Goal: Transaction & Acquisition: Register for event/course

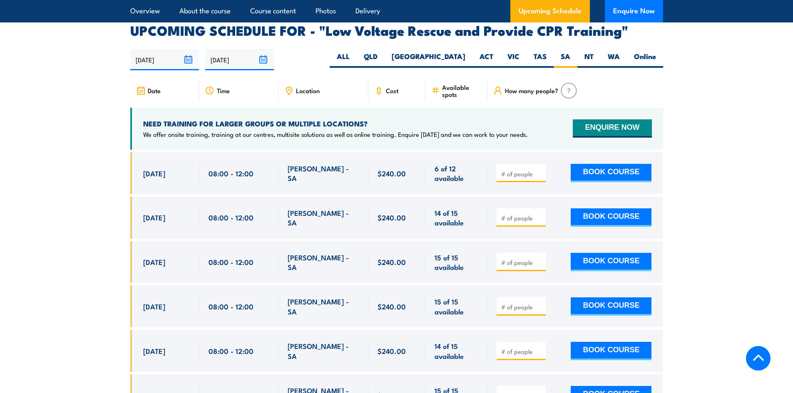
click at [530, 164] on div at bounding box center [521, 173] width 49 height 18
click at [528, 170] on input "number" at bounding box center [522, 174] width 42 height 8
type input "1"
click at [555, 164] on div "1 BOOK COURSE" at bounding box center [574, 174] width 155 height 20
click at [604, 164] on button "BOOK COURSE" at bounding box center [611, 173] width 81 height 18
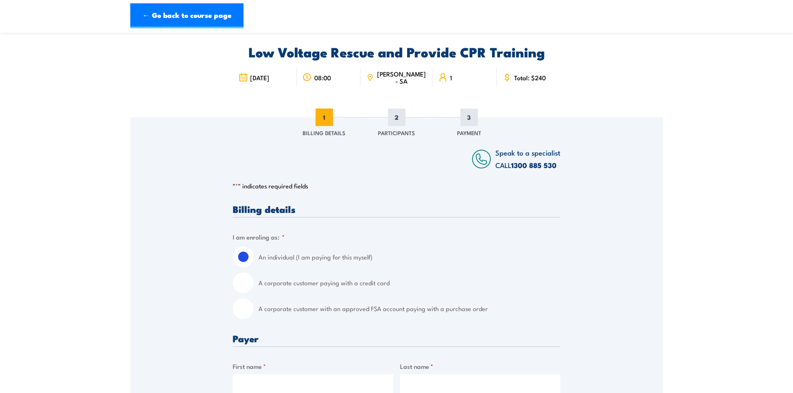
scroll to position [83, 0]
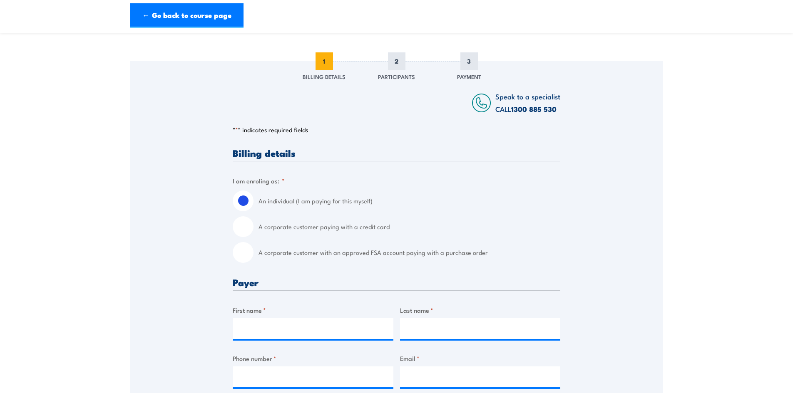
click at [251, 230] on input "A corporate customer paying with a credit card" at bounding box center [243, 226] width 21 height 21
radio input "true"
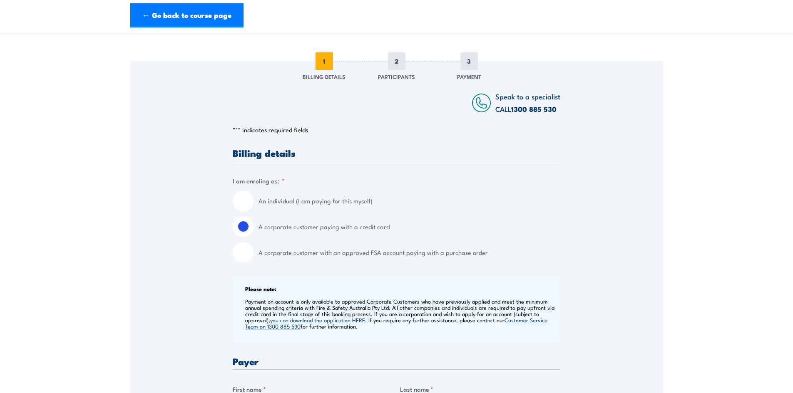
click at [245, 199] on input "An individual (I am paying for this myself)" at bounding box center [243, 201] width 21 height 21
radio input "true"
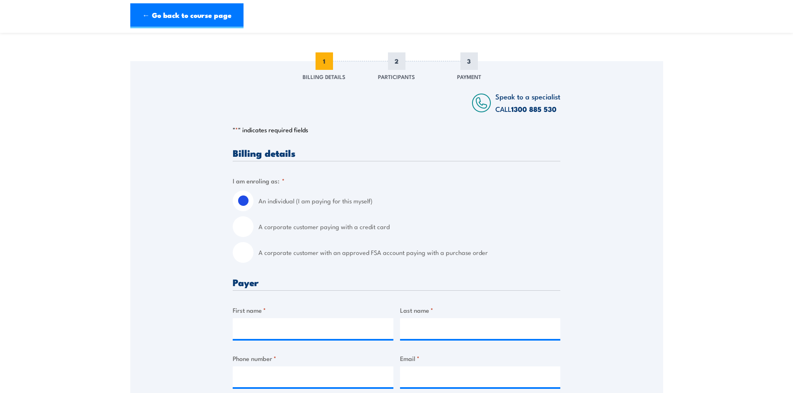
click at [246, 225] on input "A corporate customer paying with a credit card" at bounding box center [243, 226] width 21 height 21
radio input "true"
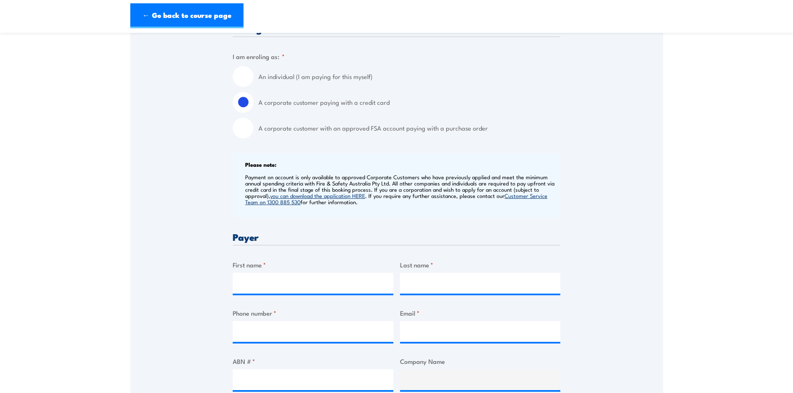
scroll to position [208, 0]
click at [281, 280] on input "First name *" at bounding box center [313, 283] width 161 height 21
type input "Maddison"
click at [413, 284] on input "Last name *" at bounding box center [480, 283] width 161 height 21
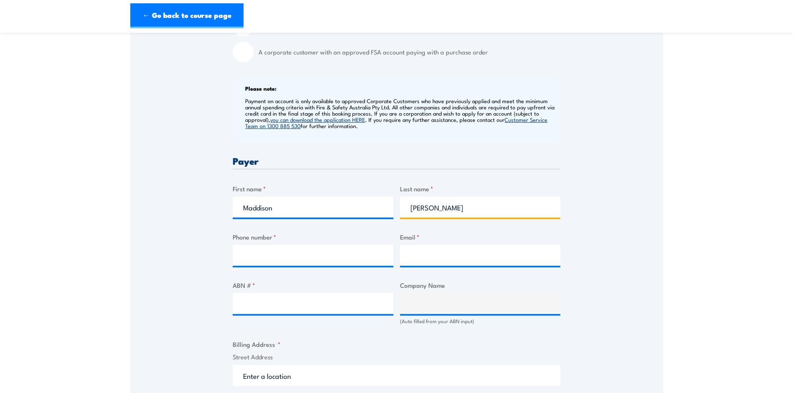
scroll to position [291, 0]
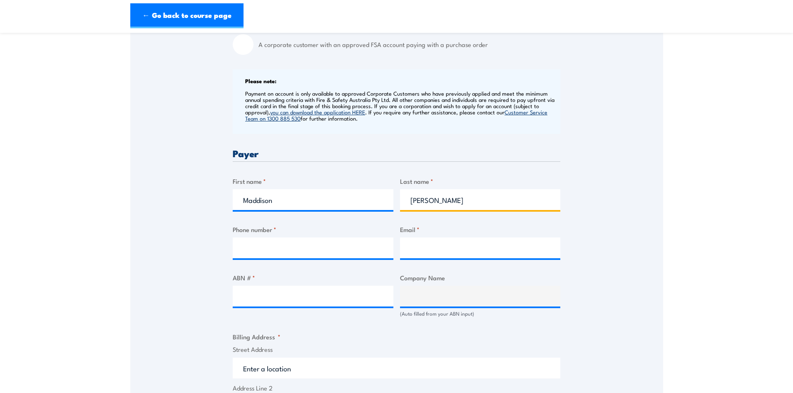
type input "Bruce"
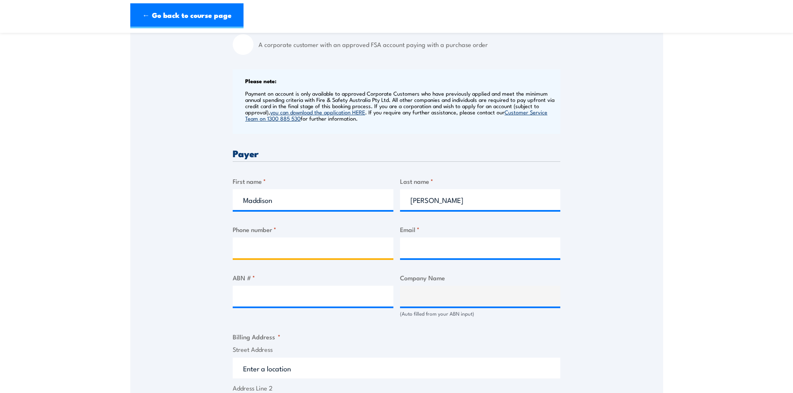
click at [310, 251] on input "Phone number *" at bounding box center [313, 248] width 161 height 21
paste input "0458 715 891"
type input "0458 715 891"
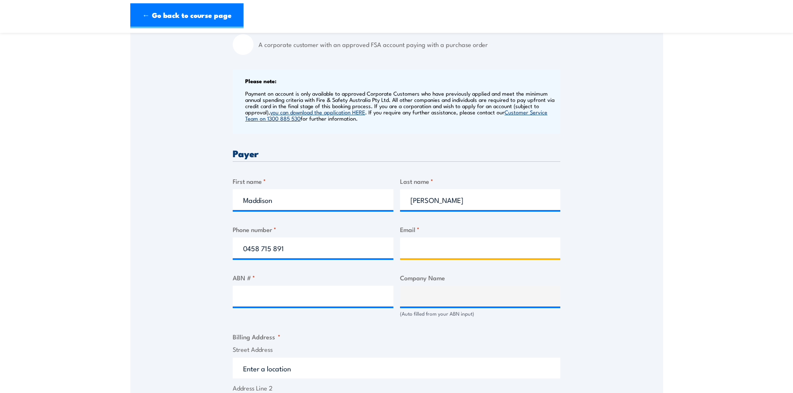
click at [434, 251] on input "Email *" at bounding box center [480, 248] width 161 height 21
type input "maddison.bruce@edandg.com.au"
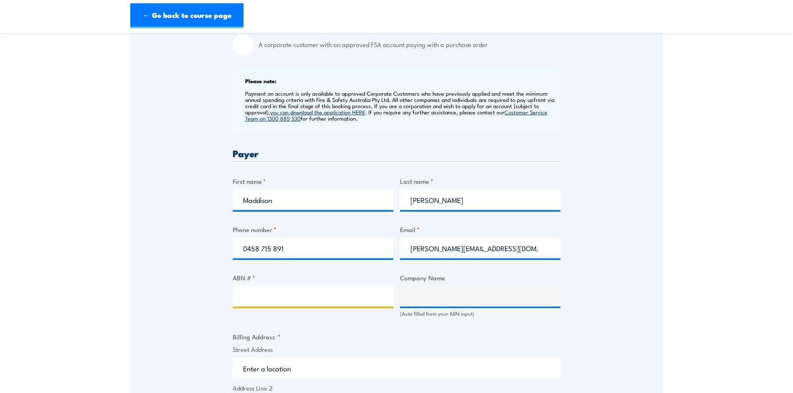
click at [298, 298] on input "ABN # *" at bounding box center [313, 296] width 161 height 21
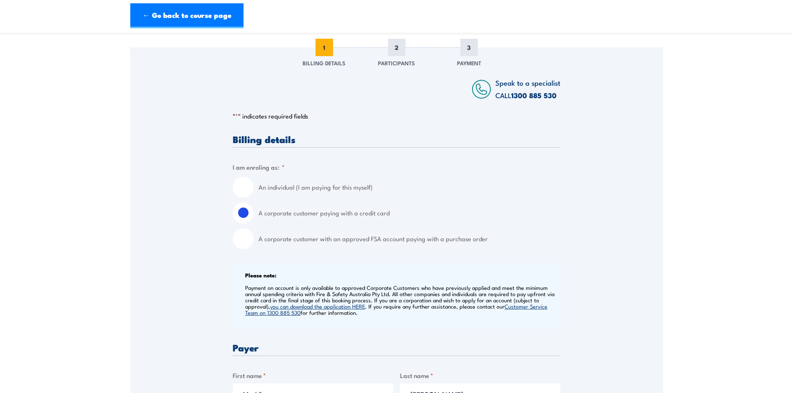
scroll to position [83, 0]
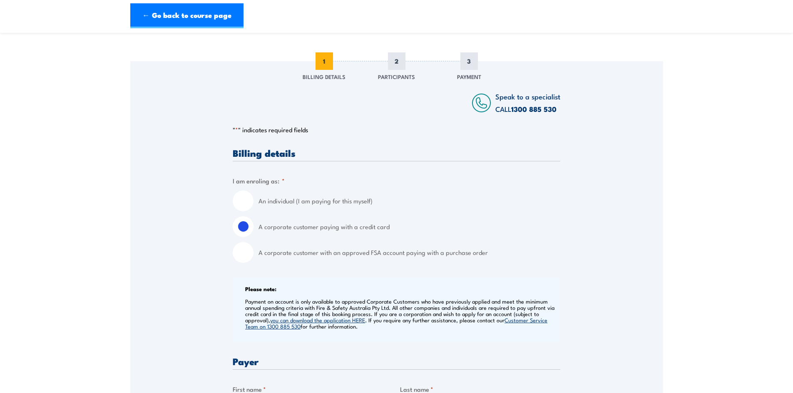
click at [247, 203] on input "An individual (I am paying for this myself)" at bounding box center [243, 201] width 21 height 21
radio input "true"
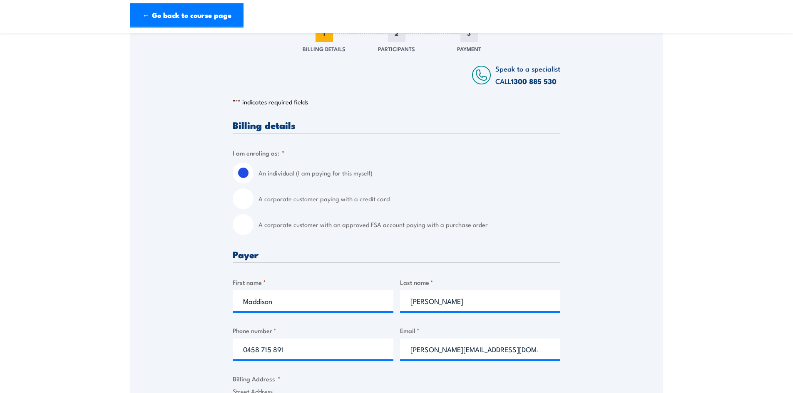
scroll to position [250, 0]
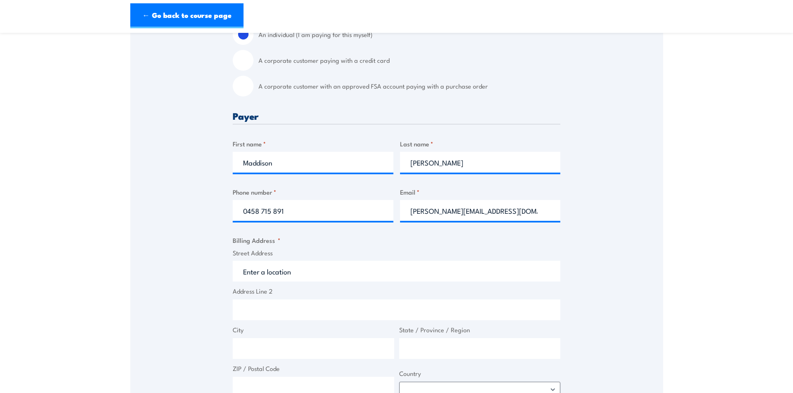
click at [279, 270] on input "Street Address" at bounding box center [397, 271] width 328 height 21
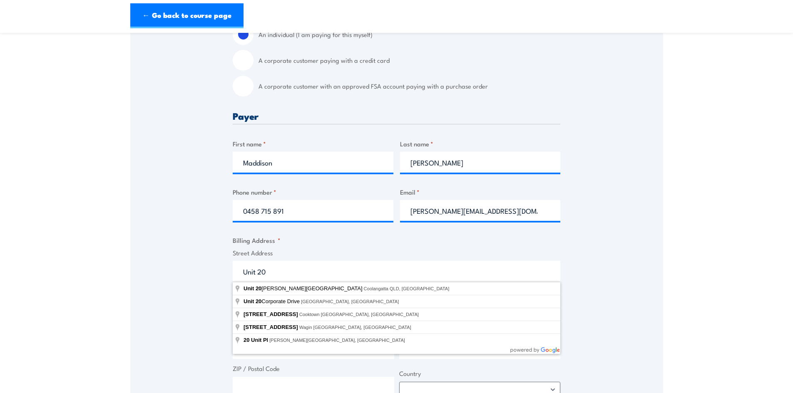
drag, startPoint x: 275, startPoint y: 277, endPoint x: 204, endPoint y: 278, distance: 70.8
click at [204, 278] on div "Speak to a specialist CALL 1300 885 530 CALL 1300 885 530 " * " indicates requi…" at bounding box center [396, 266] width 533 height 742
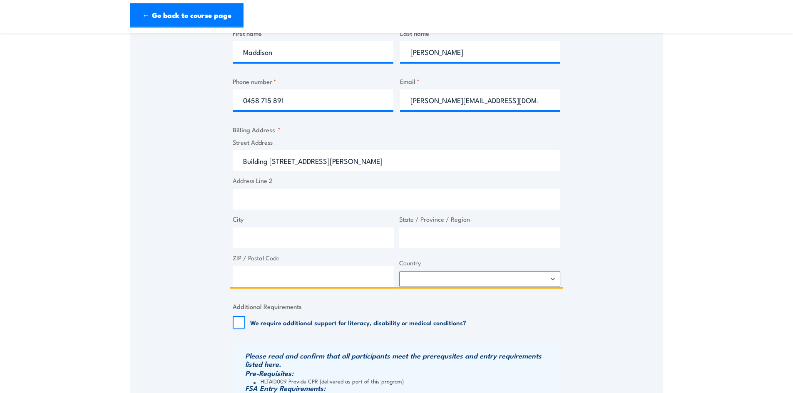
scroll to position [375, 0]
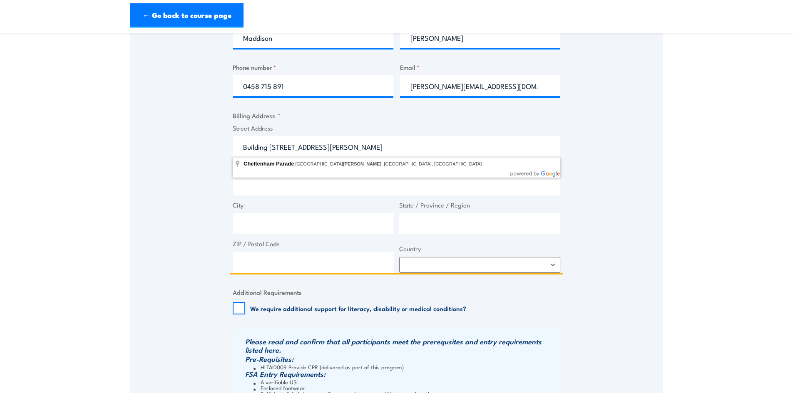
type input "Building 20, Charles Sturt Ind Est, Cheltenham Parade"
click at [298, 213] on span "City" at bounding box center [313, 218] width 167 height 34
click at [297, 220] on input "City" at bounding box center [314, 224] width 162 height 21
type input "Adelaide"
click at [497, 228] on input "State / Province / Region" at bounding box center [480, 224] width 162 height 21
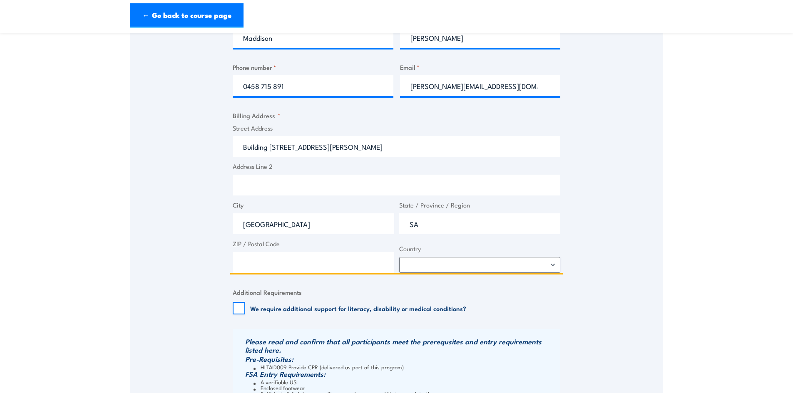
type input "SA"
click at [272, 268] on input "ZIP / Postal Code" at bounding box center [314, 262] width 162 height 21
type input "5011"
click at [422, 263] on select "Afghanistan Albania Algeria American Samoa Andorra Angola Anguilla Antarctica A…" at bounding box center [480, 265] width 162 height 16
select select "Australia"
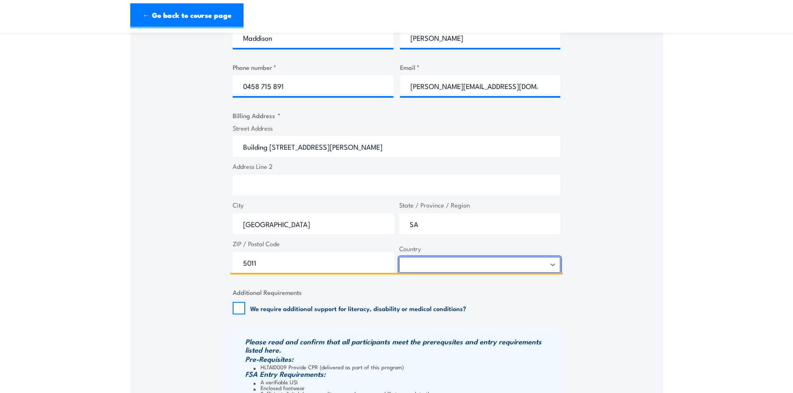
click at [399, 257] on select "Afghanistan Albania Algeria American Samoa Andorra Angola Anguilla Antarctica A…" at bounding box center [480, 265] width 162 height 16
click at [207, 283] on div "Speak to a specialist CALL 1300 885 530 CALL 1300 885 530 " * " indicates requi…" at bounding box center [396, 141] width 533 height 742
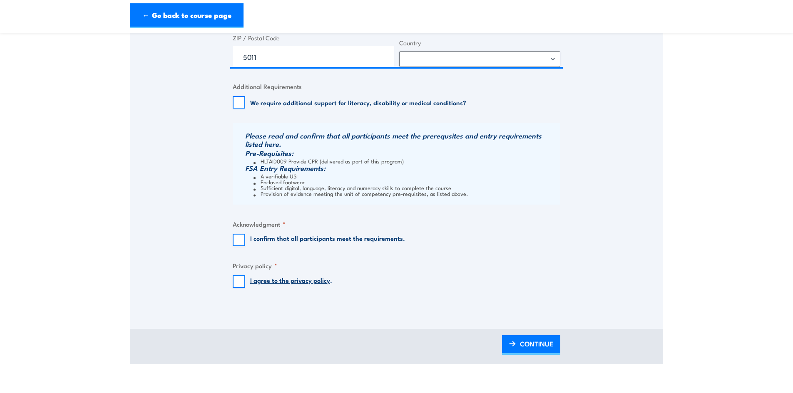
scroll to position [583, 0]
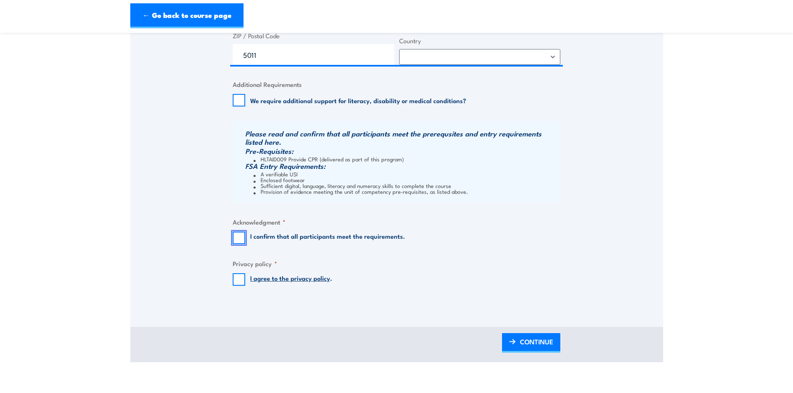
click at [240, 240] on input "I confirm that all participants meet the requirements." at bounding box center [239, 238] width 12 height 12
checkbox input "true"
click at [238, 279] on input "I agree to the privacy policy ." at bounding box center [239, 280] width 12 height 12
checkbox input "true"
click at [532, 341] on span "CONTINUE" at bounding box center [536, 342] width 33 height 22
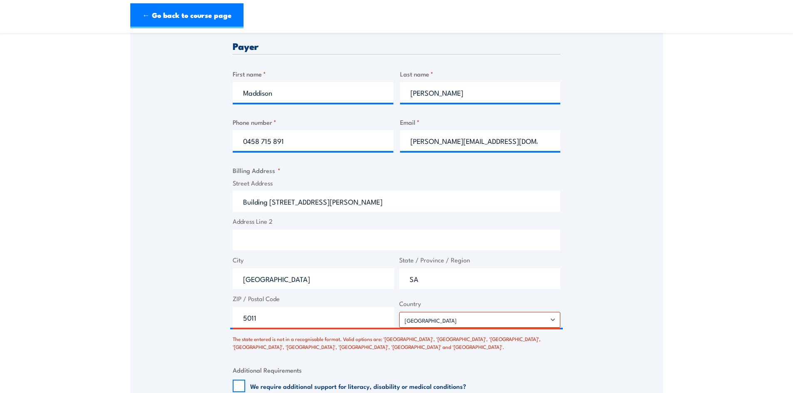
scroll to position [397, 0]
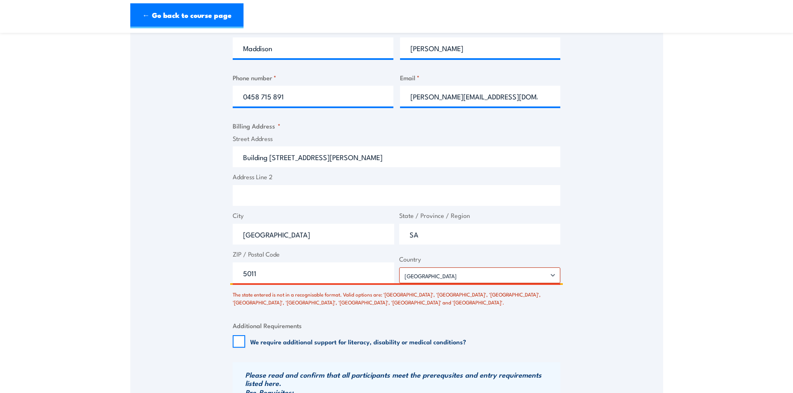
drag, startPoint x: 428, startPoint y: 231, endPoint x: 385, endPoint y: 231, distance: 42.9
click at [385, 231] on div "Street Address Building 20, Charles Sturt Ind Est, Cheltenham Parade Address Li…" at bounding box center [396, 209] width 333 height 150
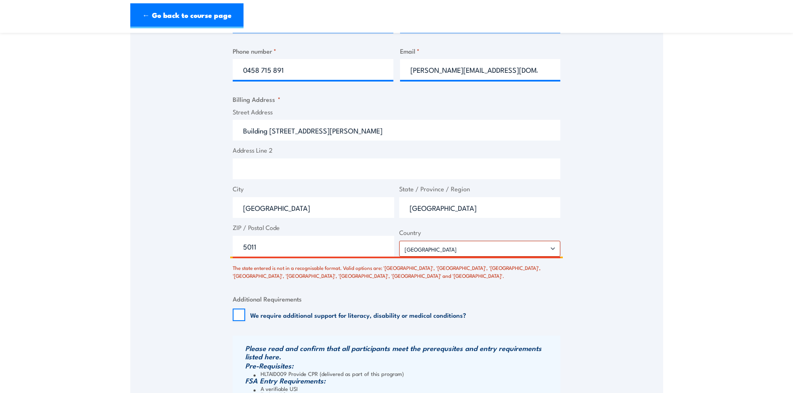
type input "South Australia"
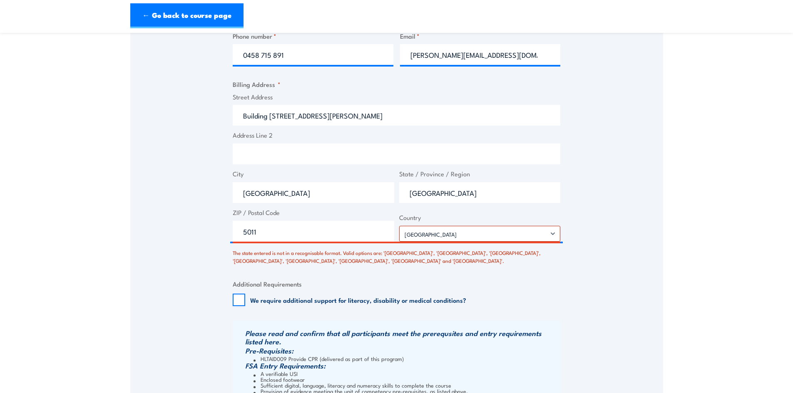
click at [676, 364] on section "Low Voltage Rescue and Provide CPR Training 08:00 1" at bounding box center [396, 82] width 793 height 959
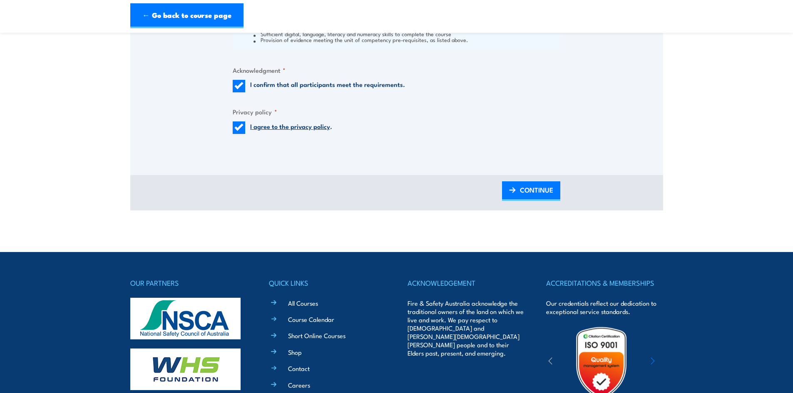
scroll to position [790, 0]
click at [529, 187] on span "CONTINUE" at bounding box center [536, 190] width 33 height 22
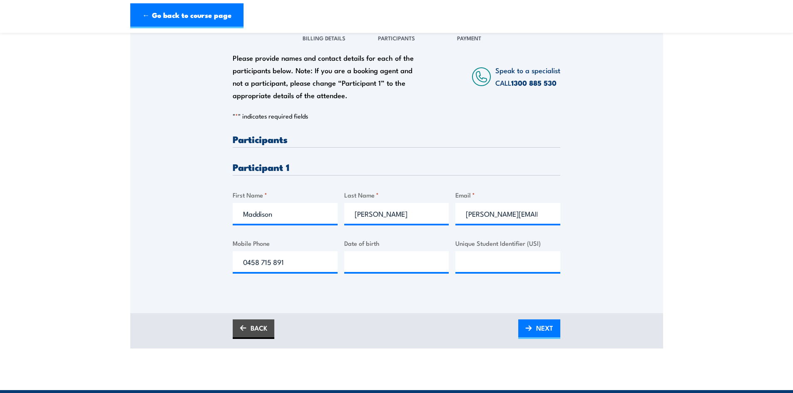
scroll to position [125, 0]
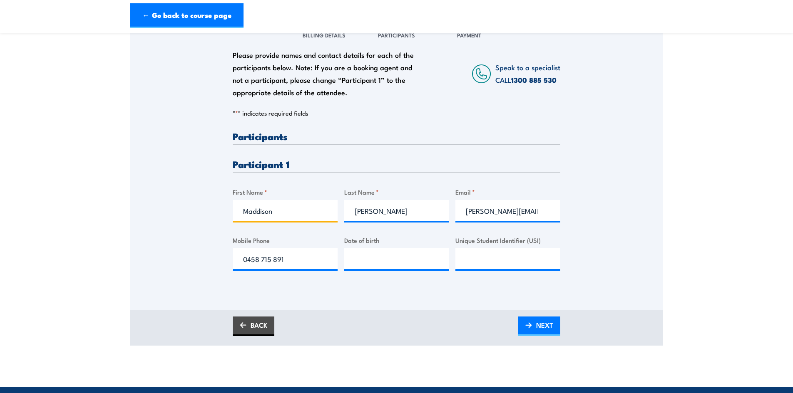
drag, startPoint x: 291, startPoint y: 215, endPoint x: 220, endPoint y: 219, distance: 70.9
click at [220, 219] on div "Please provide names and contact details for each of the participants below. No…" at bounding box center [396, 154] width 533 height 268
type input "Artur"
drag, startPoint x: 344, startPoint y: 218, endPoint x: 339, endPoint y: 219, distance: 5.0
click at [339, 219] on div "Please provide names and contact details for each of the participants below. No…" at bounding box center [397, 208] width 328 height 152
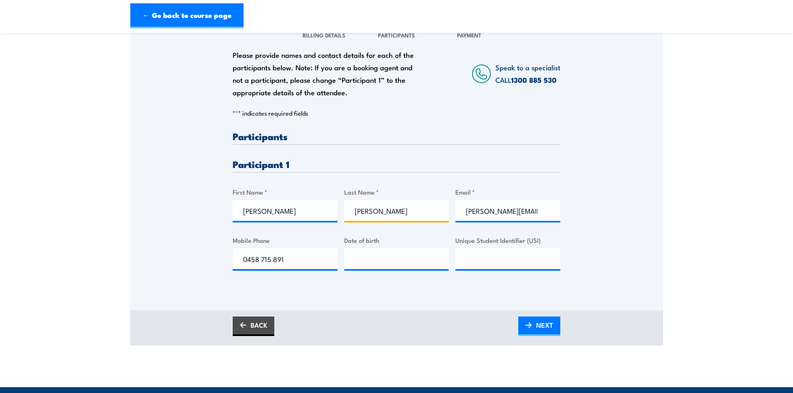
type input "Bieganski"
click at [526, 260] on body "← Go back to course page Low Voltage Rescue and Provide CPR Training 28 August …" at bounding box center [396, 113] width 793 height 393
paste input "638LUX5VFE"
type input "638LUX5VFE"
drag, startPoint x: 296, startPoint y: 252, endPoint x: 186, endPoint y: 285, distance: 114.6
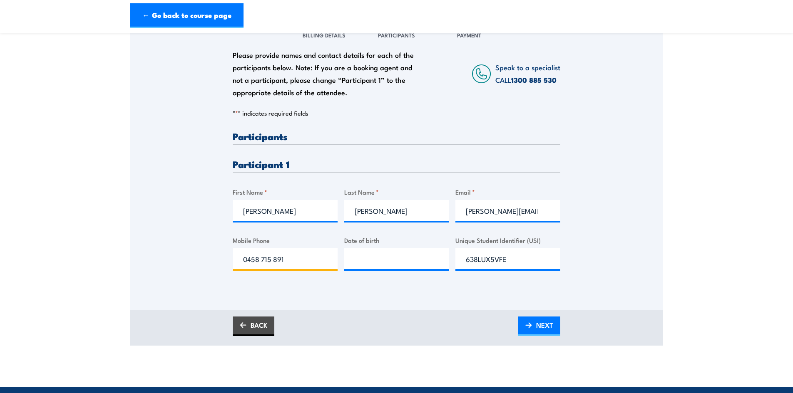
click at [187, 285] on div "Please provide names and contact details for each of the participants below. No…" at bounding box center [396, 154] width 533 height 268
drag, startPoint x: 465, startPoint y: 209, endPoint x: 515, endPoint y: 216, distance: 49.6
click at [515, 216] on input "maddison.bruce@edandg.com.au" at bounding box center [507, 210] width 105 height 21
type input "artur.bieganski@edandg.com.au"
click at [278, 257] on input "Mobile Phone" at bounding box center [285, 259] width 105 height 21
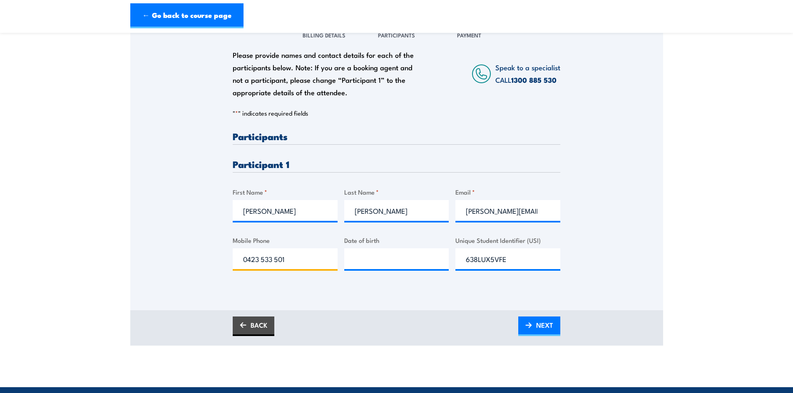
type input "0423 533 501"
click at [383, 251] on input "__/__/____" at bounding box center [396, 259] width 105 height 21
type input "20/03/1968"
click at [542, 328] on span "NEXT" at bounding box center [544, 325] width 17 height 22
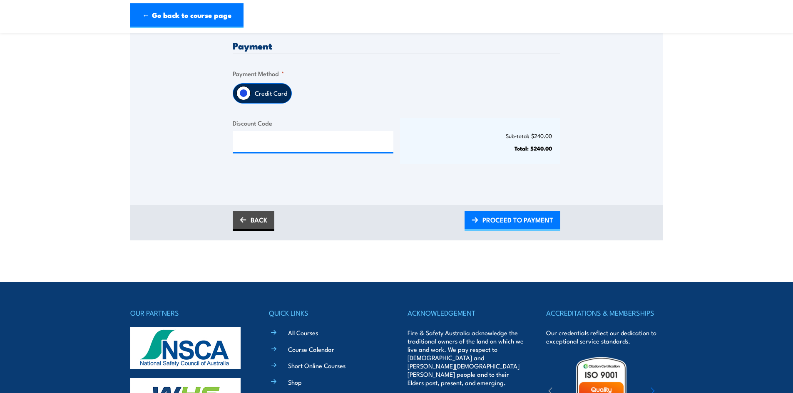
scroll to position [208, 0]
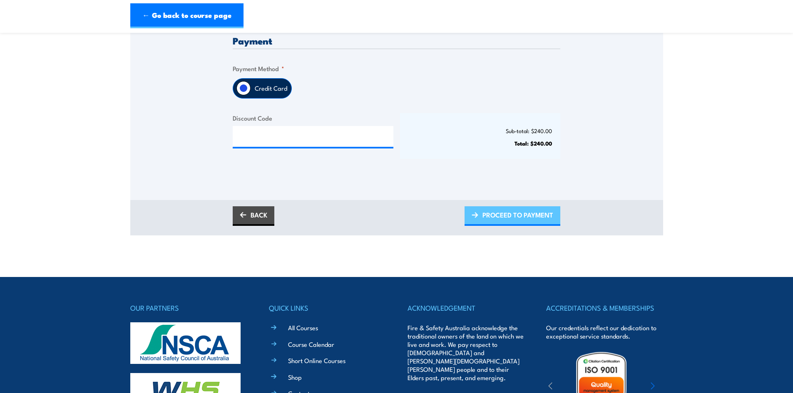
click at [487, 219] on span "PROCEED TO PAYMENT" at bounding box center [517, 215] width 71 height 22
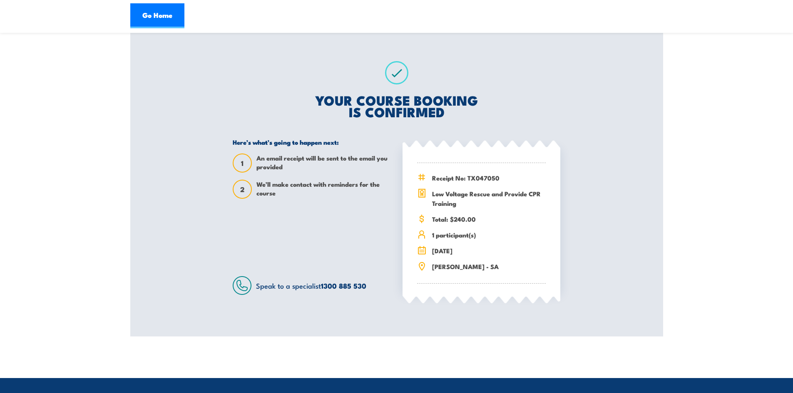
scroll to position [83, 0]
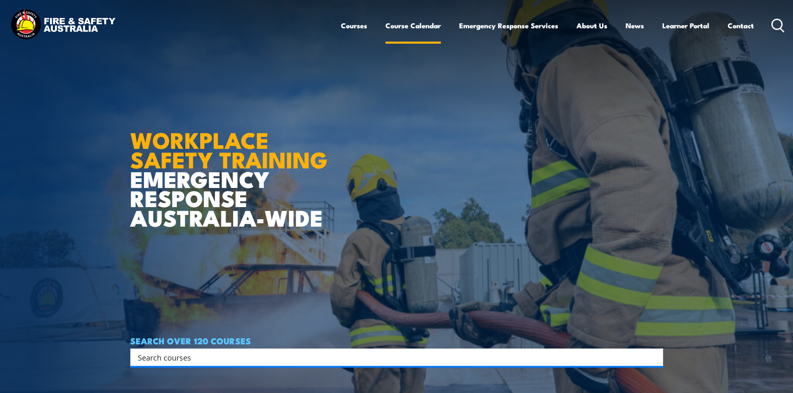
click at [418, 29] on link "Course Calendar" at bounding box center [412, 26] width 55 height 22
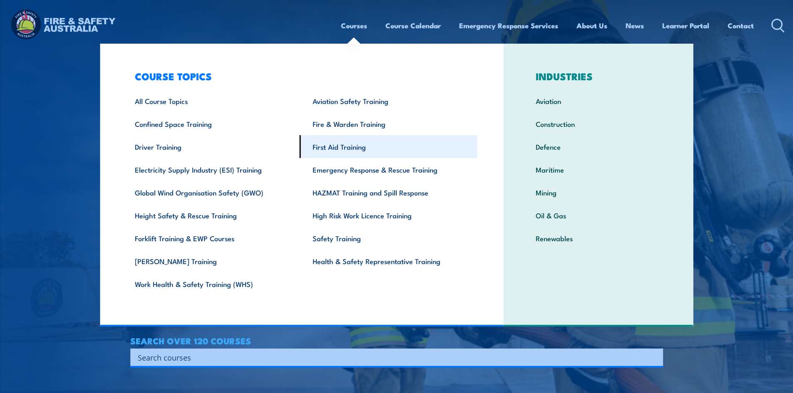
click at [347, 146] on link "First Aid Training" at bounding box center [389, 146] width 178 height 23
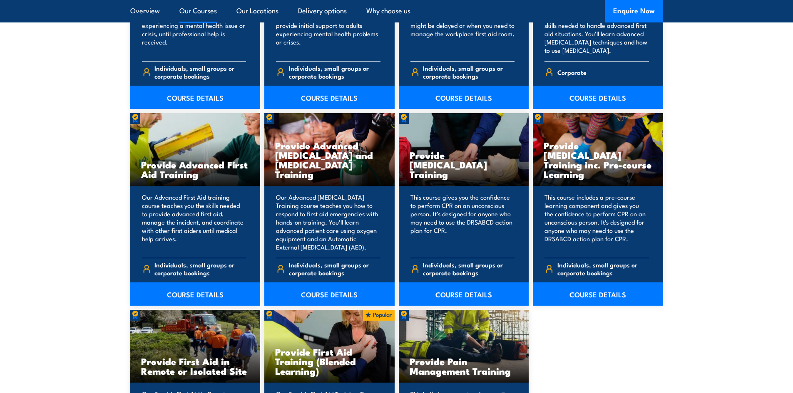
scroll to position [874, 0]
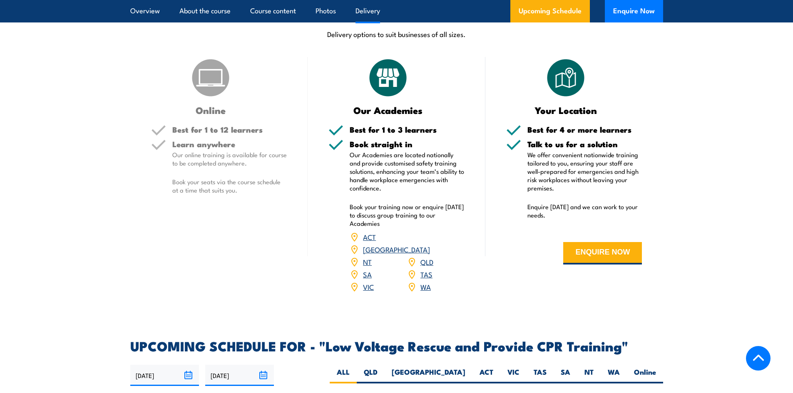
scroll to position [1332, 0]
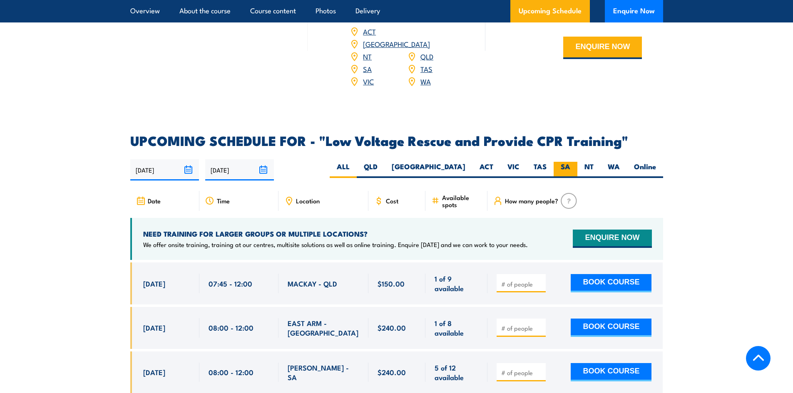
click at [561, 162] on label "SA" at bounding box center [566, 170] width 24 height 16
click at [570, 162] on input "SA" at bounding box center [572, 164] width 5 height 5
radio input "true"
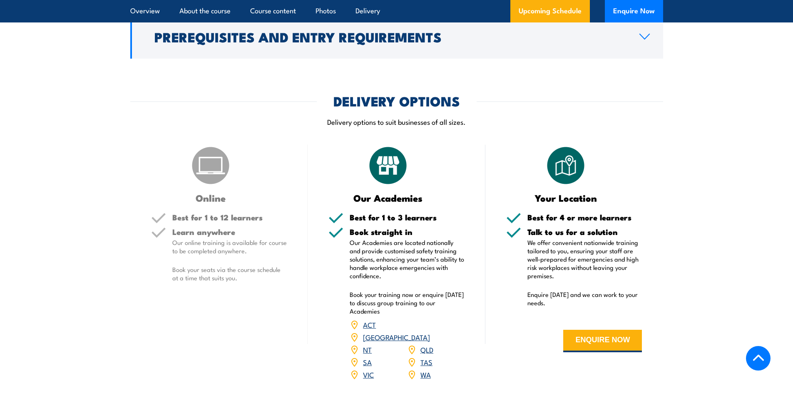
scroll to position [1041, 0]
